Goal: Transaction & Acquisition: Purchase product/service

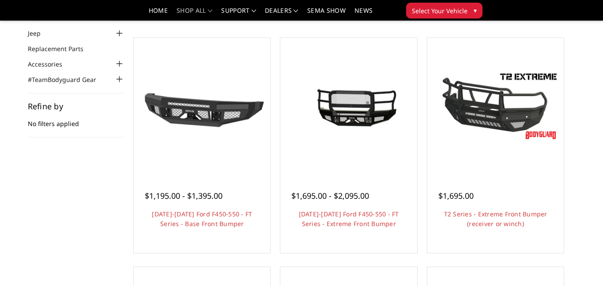
scroll to position [53, 0]
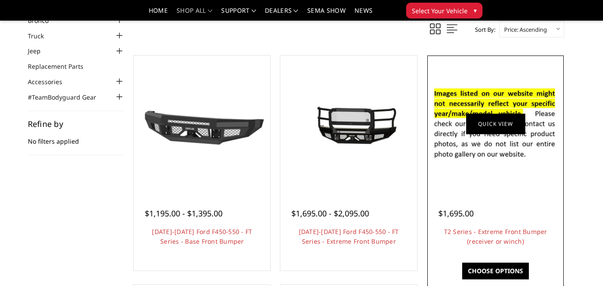
click at [506, 123] on link "Quick view" at bounding box center [495, 123] width 59 height 21
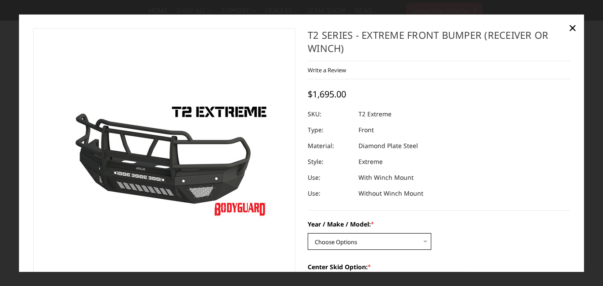
click at [413, 241] on select "Choose Options Chevrolet 19-21 1500 Chevrolet 15-19 2500 / 3500 Chevrolet 20-23…" at bounding box center [368, 241] width 123 height 17
select select "4451"
click at [307, 233] on select "Choose Options Chevrolet 19-21 1500 Chevrolet 15-19 2500 / 3500 Chevrolet 20-23…" at bounding box center [368, 241] width 123 height 17
click at [453, 131] on dl "SKU: T2 Extreme UPC: Type: Front Material: Diamond Plate Steel Style: Extreme U…" at bounding box center [438, 153] width 262 height 95
click at [538, 125] on dl "SKU: T2 Extreme UPC: Type: Front Material: Diamond Plate Steel Style: Extreme U…" at bounding box center [438, 153] width 262 height 95
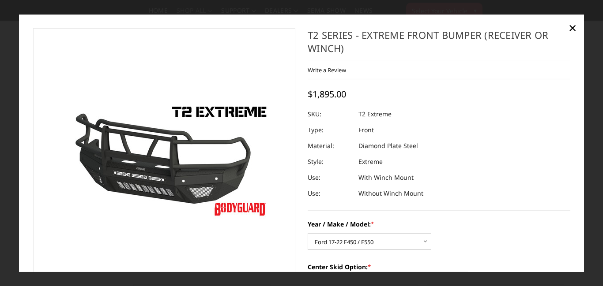
click at [538, 125] on dl "SKU: T2 Extreme UPC: Type: Front Material: Diamond Plate Steel Style: Extreme U…" at bounding box center [438, 153] width 262 height 95
click at [355, 268] on label "Center Skid Option: *" at bounding box center [438, 266] width 262 height 9
click at [355, 276] on select "Choose Options Standard center skid plate (included) Receiver tube Winch mount …" at bounding box center [368, 284] width 123 height 17
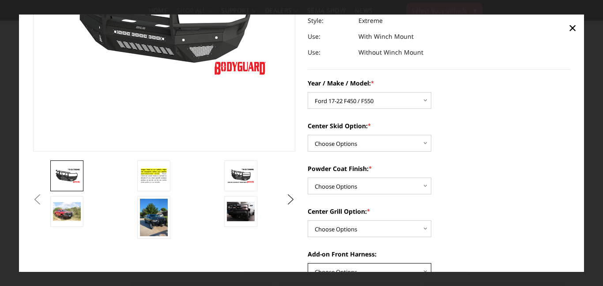
click at [355, 268] on select "Choose Options WITH front camera harness WITHOUT front camera harness" at bounding box center [368, 271] width 123 height 17
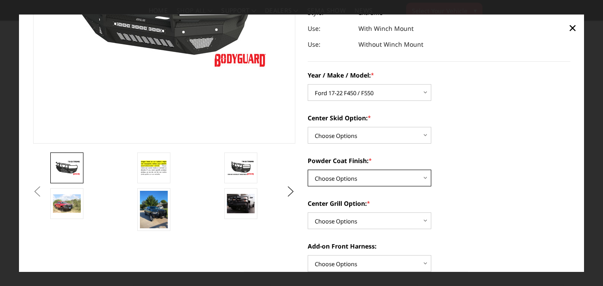
click at [387, 180] on select "Choose Options Bare metal Gloss Black Powder Coat Texture Black Powder Coat" at bounding box center [368, 178] width 123 height 17
select select "4465"
click at [307, 170] on select "Choose Options Bare metal Gloss Black Powder Coat Texture Black Powder Coat" at bounding box center [368, 178] width 123 height 17
click at [364, 219] on select "Choose Options Add expanded metal in center grill Decline this option" at bounding box center [368, 221] width 123 height 17
select select "4483"
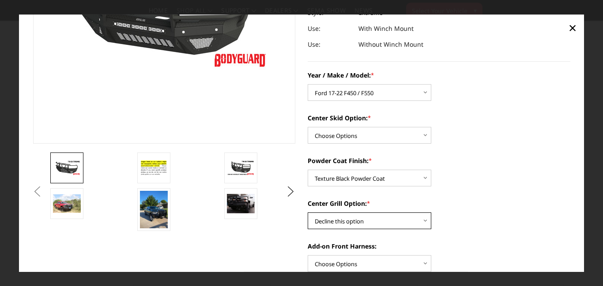
click at [307, 213] on select "Choose Options Add expanded metal in center grill Decline this option" at bounding box center [368, 221] width 123 height 17
click at [284, 265] on div "Previous Next" at bounding box center [301, 234] width 549 height 710
click at [520, 205] on label "Center Grill Option: *" at bounding box center [438, 203] width 262 height 9
click at [431, 213] on select "Choose Options Add expanded metal in center grill Decline this option" at bounding box center [368, 221] width 123 height 17
click at [506, 222] on div "Center Grill Option: * Choose Options Add expanded metal in center grill Declin…" at bounding box center [438, 214] width 262 height 30
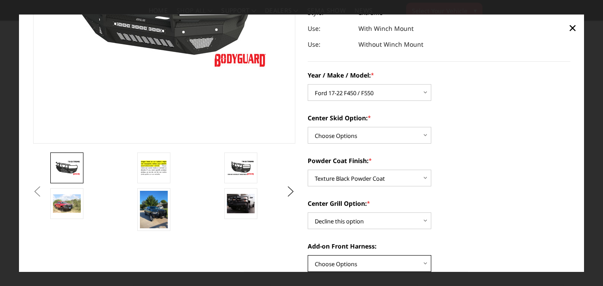
click at [412, 262] on select "Choose Options WITH front camera harness WITHOUT front camera harness" at bounding box center [368, 263] width 123 height 17
select select "4469"
click at [307, 255] on select "Choose Options WITH front camera harness WITHOUT front camera harness" at bounding box center [368, 263] width 123 height 17
click at [528, 257] on div "Add-on Front Harness: Choose Options WITH front camera harness WITHOUT front ca…" at bounding box center [438, 257] width 262 height 30
click at [238, 206] on img at bounding box center [241, 203] width 28 height 19
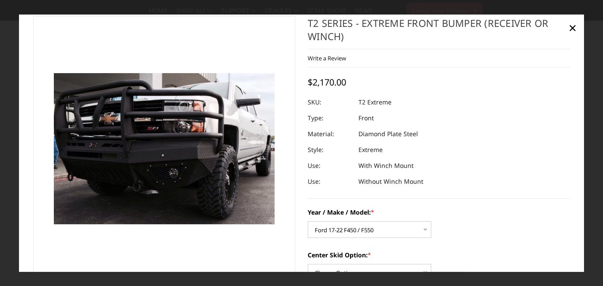
scroll to position [0, 0]
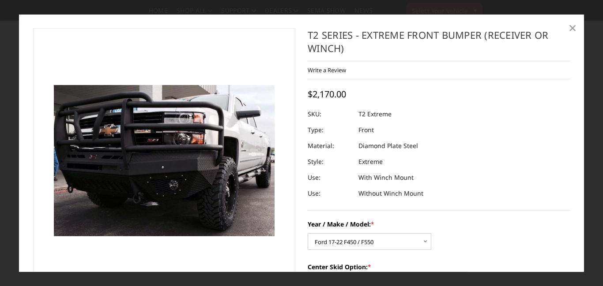
click at [571, 29] on span "×" at bounding box center [572, 27] width 8 height 19
